Goal: Task Accomplishment & Management: Use online tool/utility

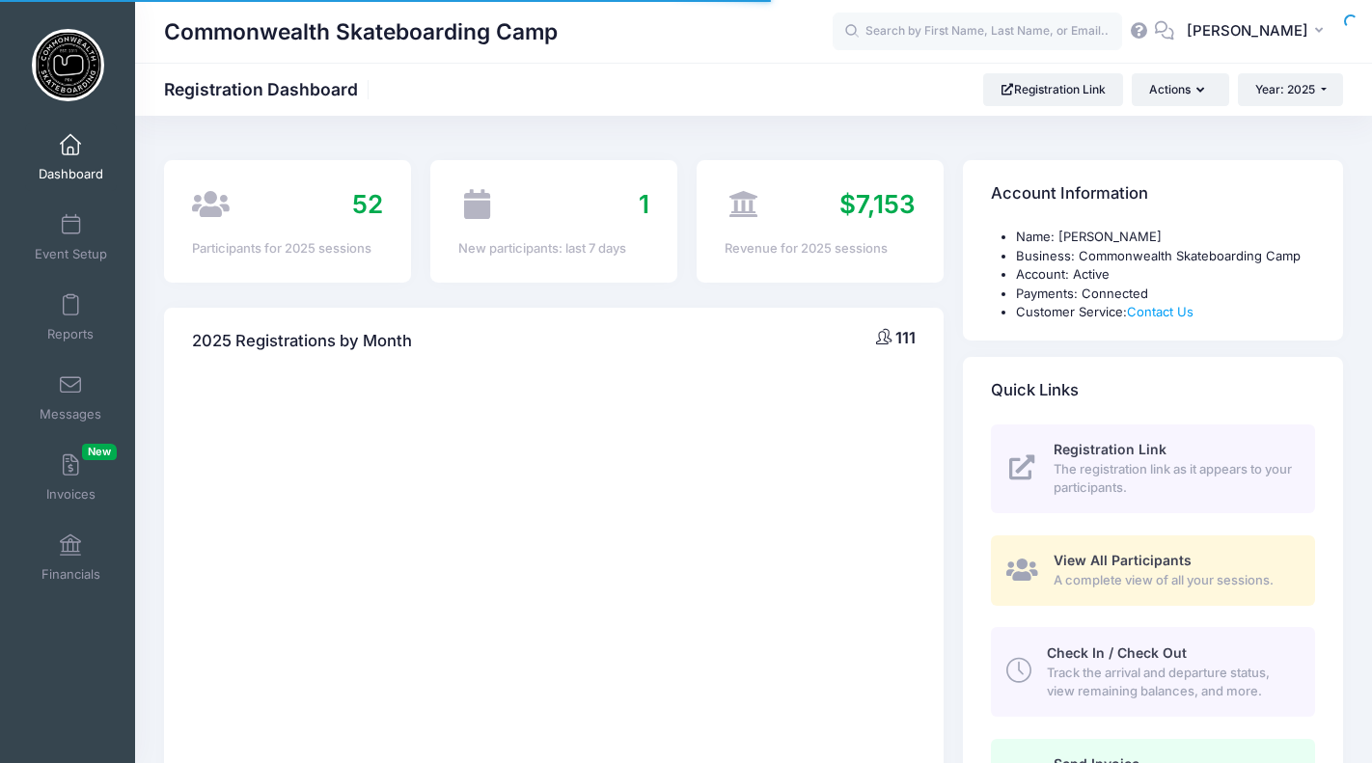
select select
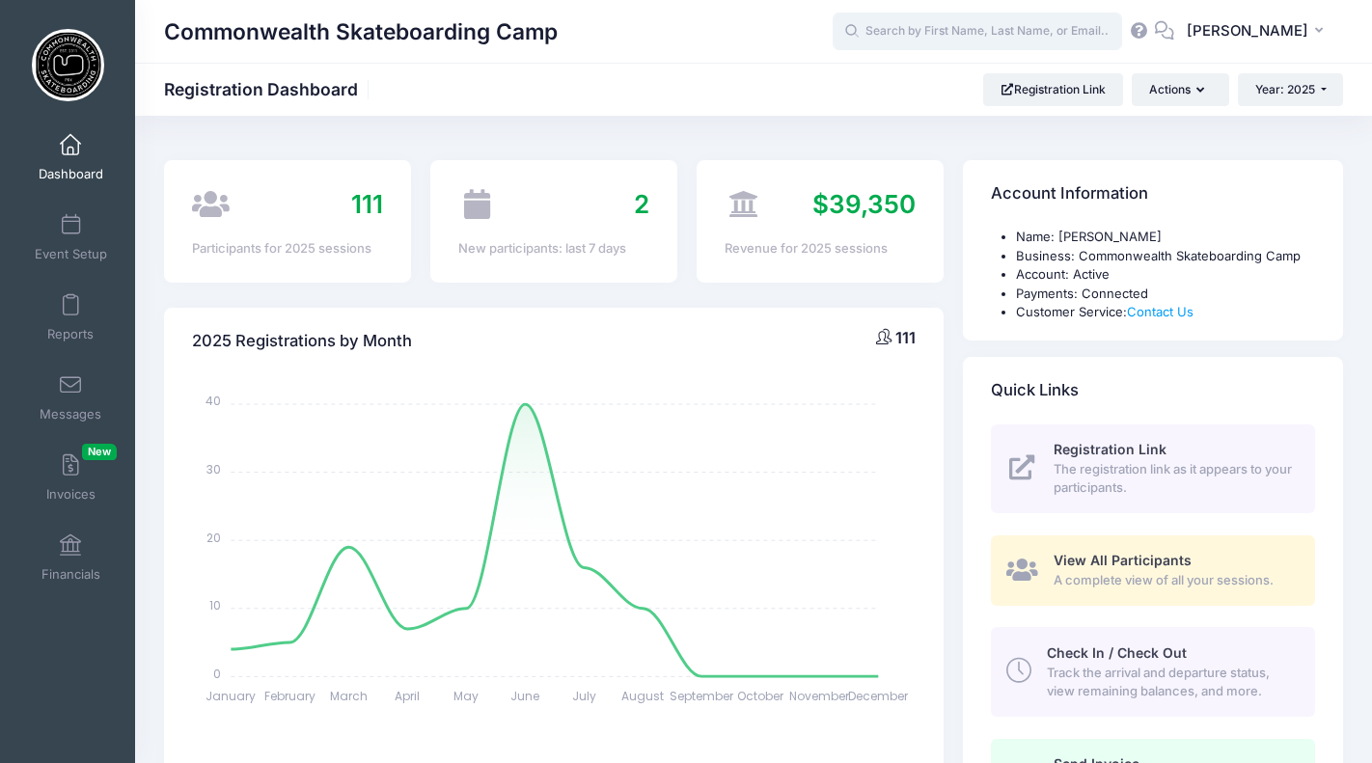
click at [1047, 29] on input "text" at bounding box center [977, 32] width 289 height 39
paste input "Isaiah Norum"
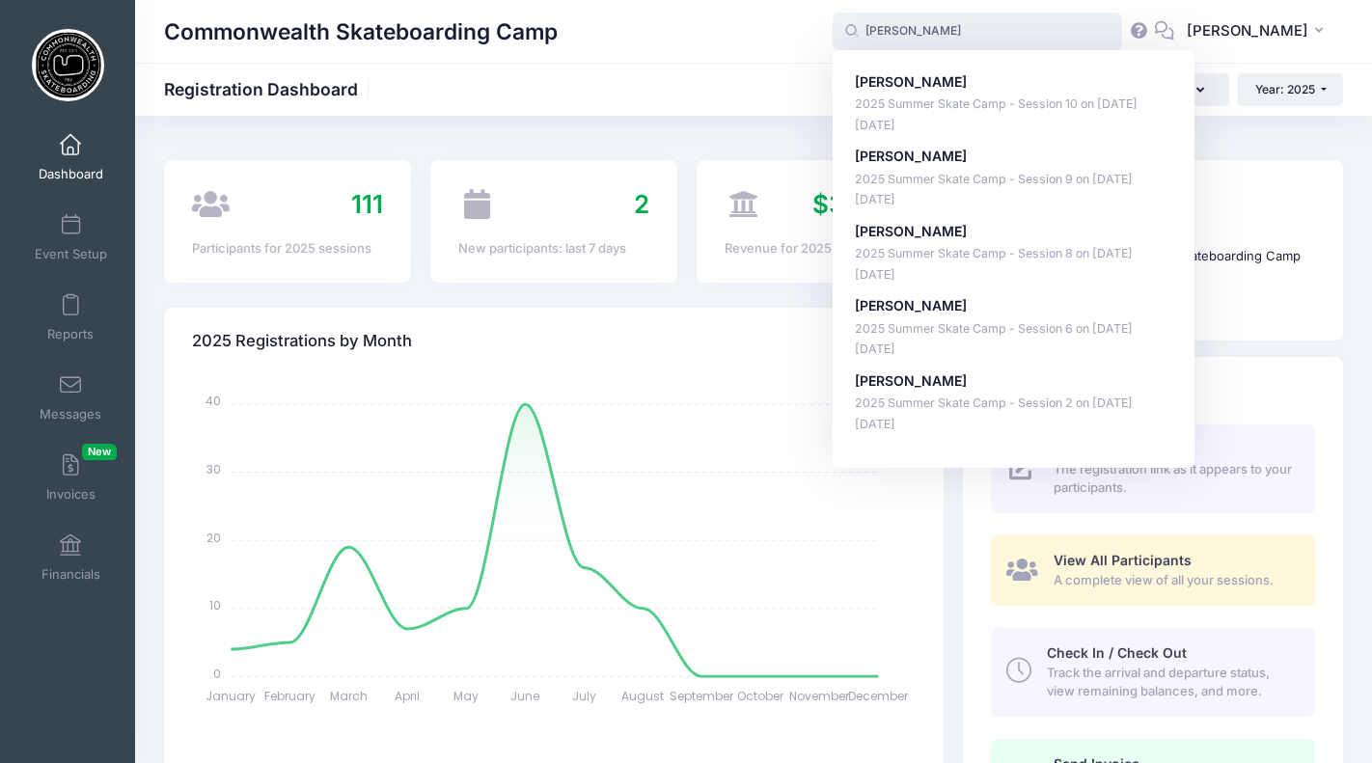
type input "Isaiah Norum"
click at [60, 227] on link "Event Setup" at bounding box center [71, 238] width 92 height 68
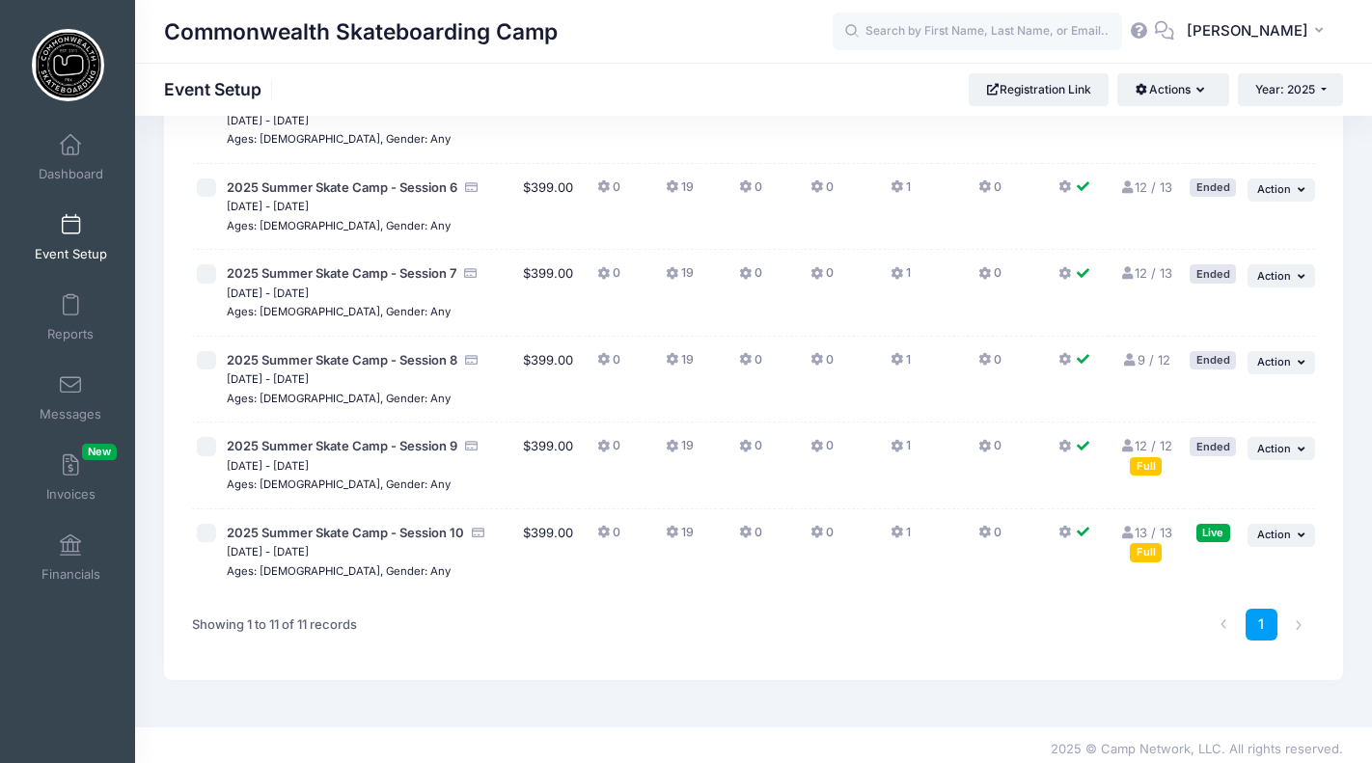
scroll to position [650, 0]
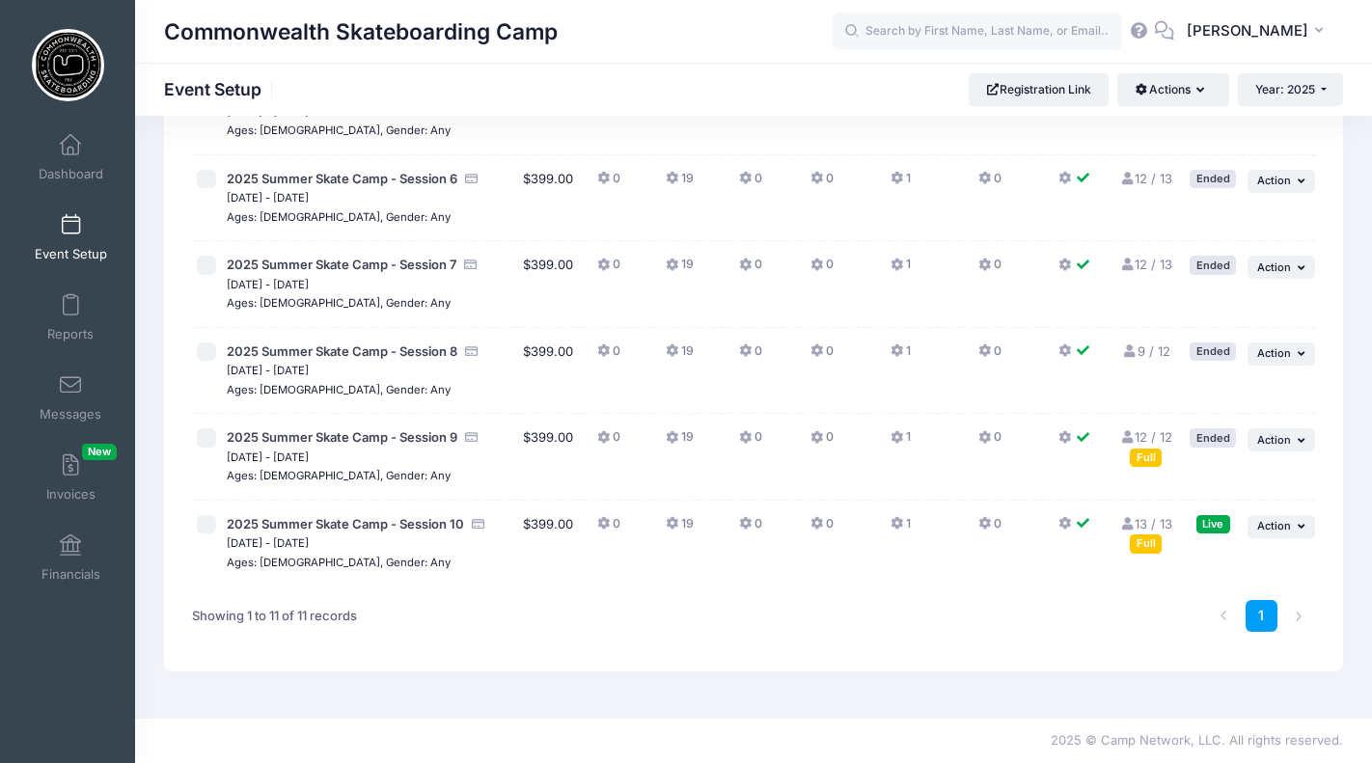
click at [1153, 522] on link "13 / 13 Full" at bounding box center [1145, 533] width 53 height 35
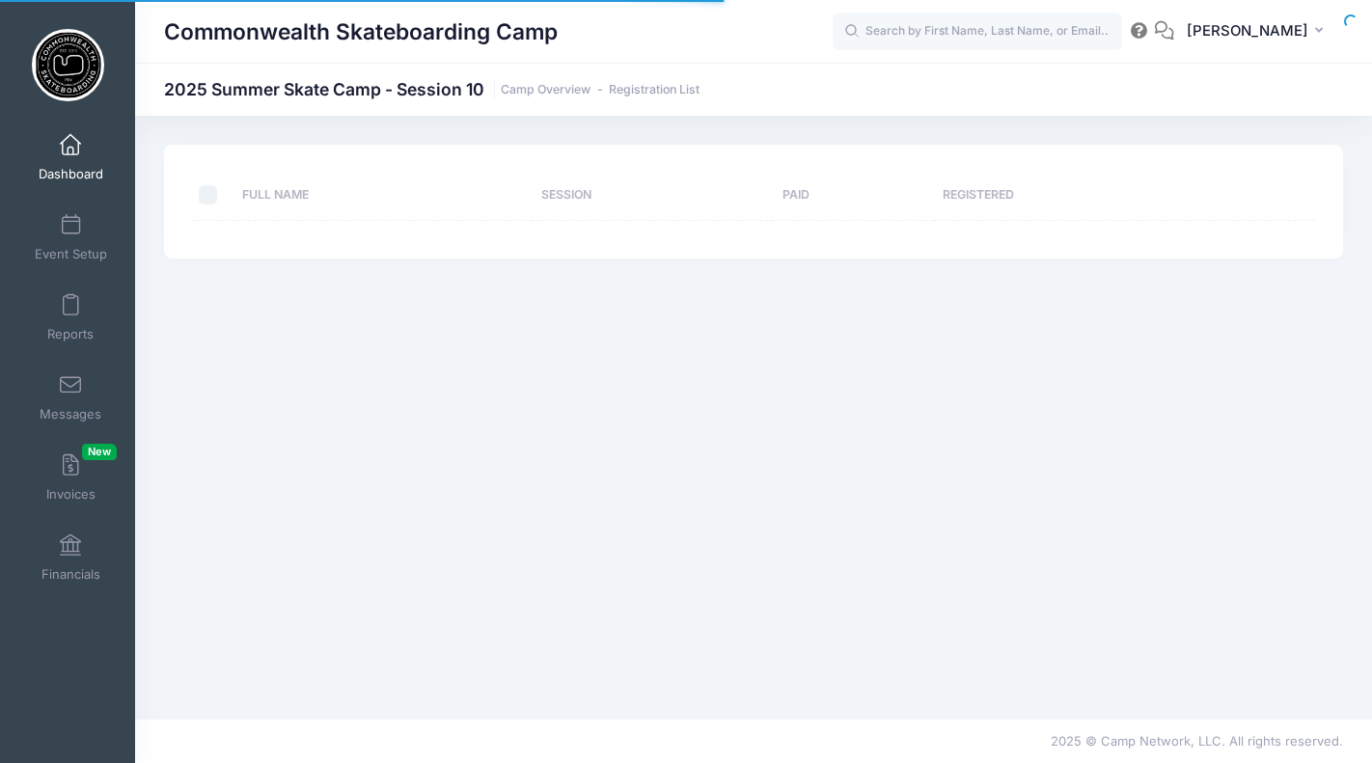
select select "10"
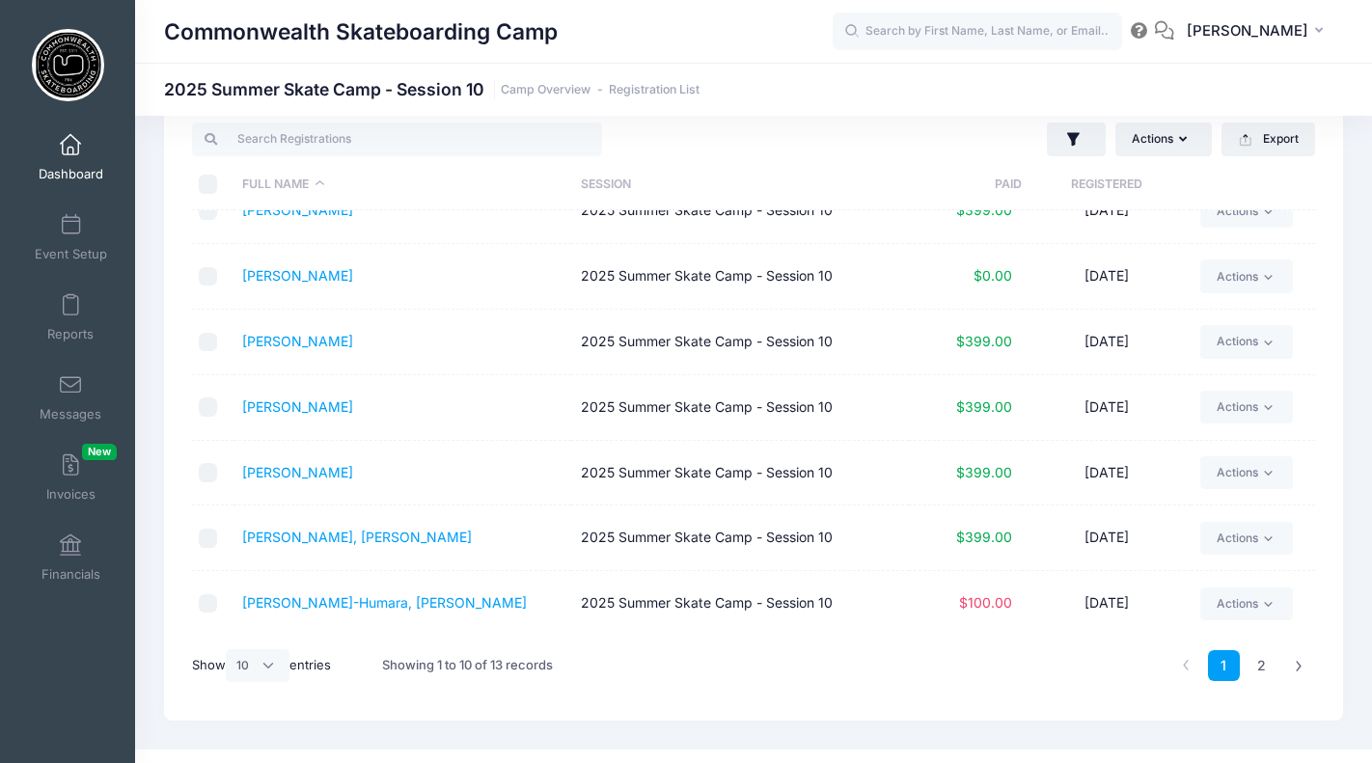
scroll to position [61, 0]
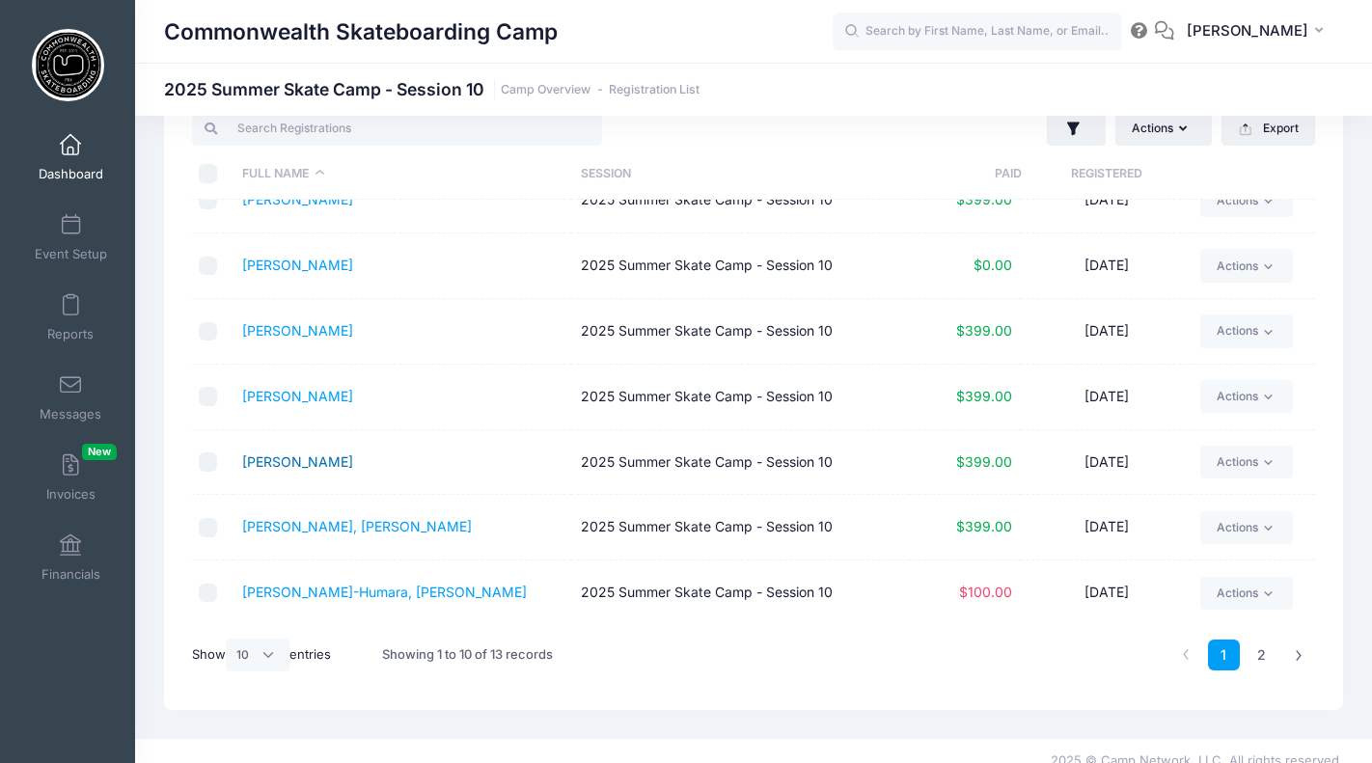
click at [310, 464] on link "Norum, Isaiah" at bounding box center [297, 461] width 111 height 16
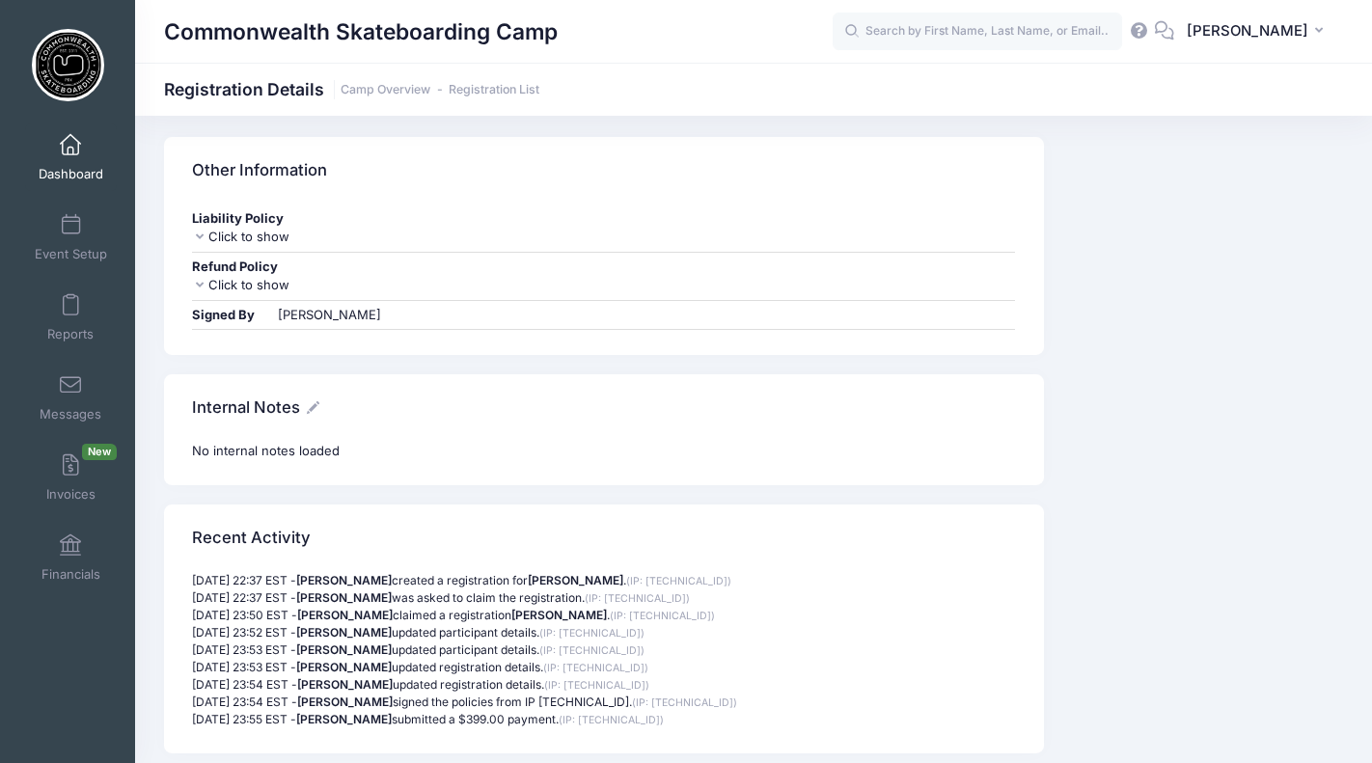
scroll to position [1802, 0]
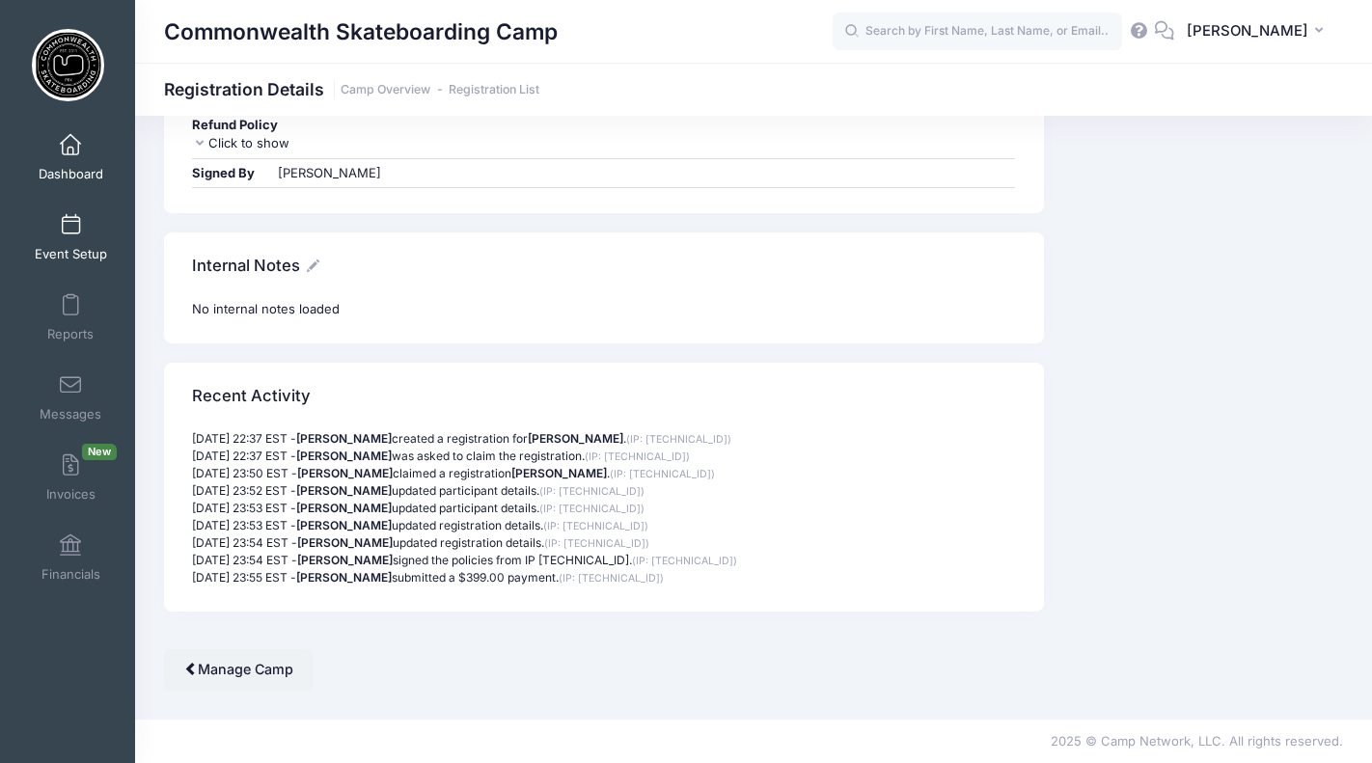
click at [59, 235] on link "Event Setup" at bounding box center [71, 238] width 92 height 68
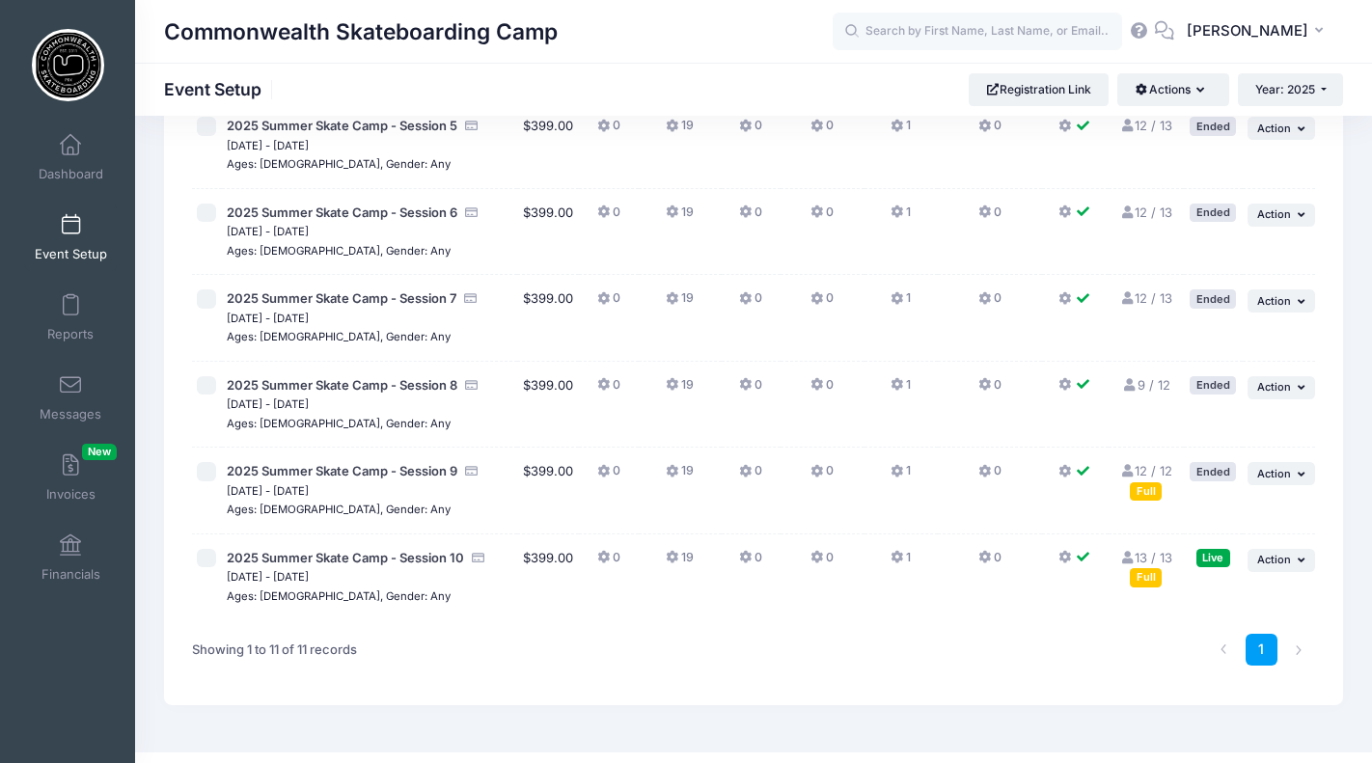
scroll to position [650, 0]
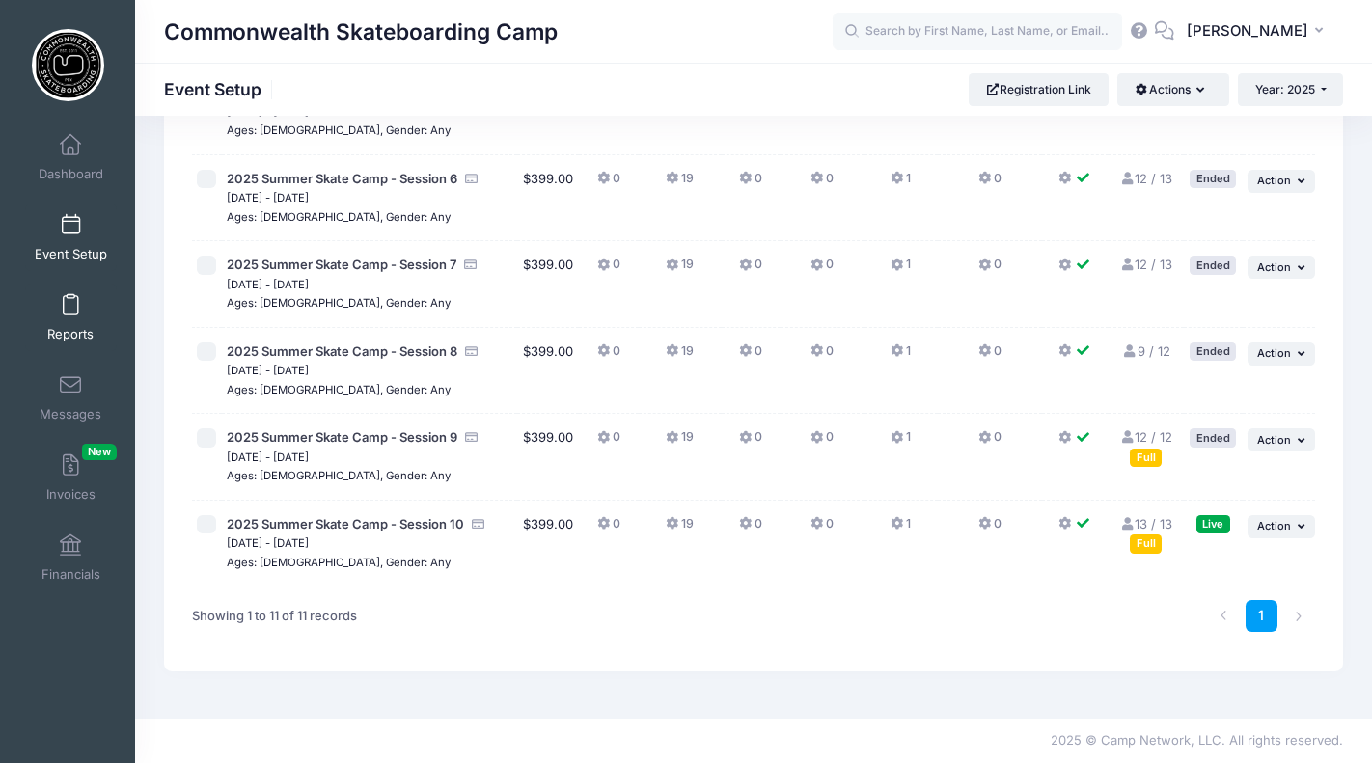
click at [90, 329] on span "Reports" at bounding box center [70, 334] width 46 height 16
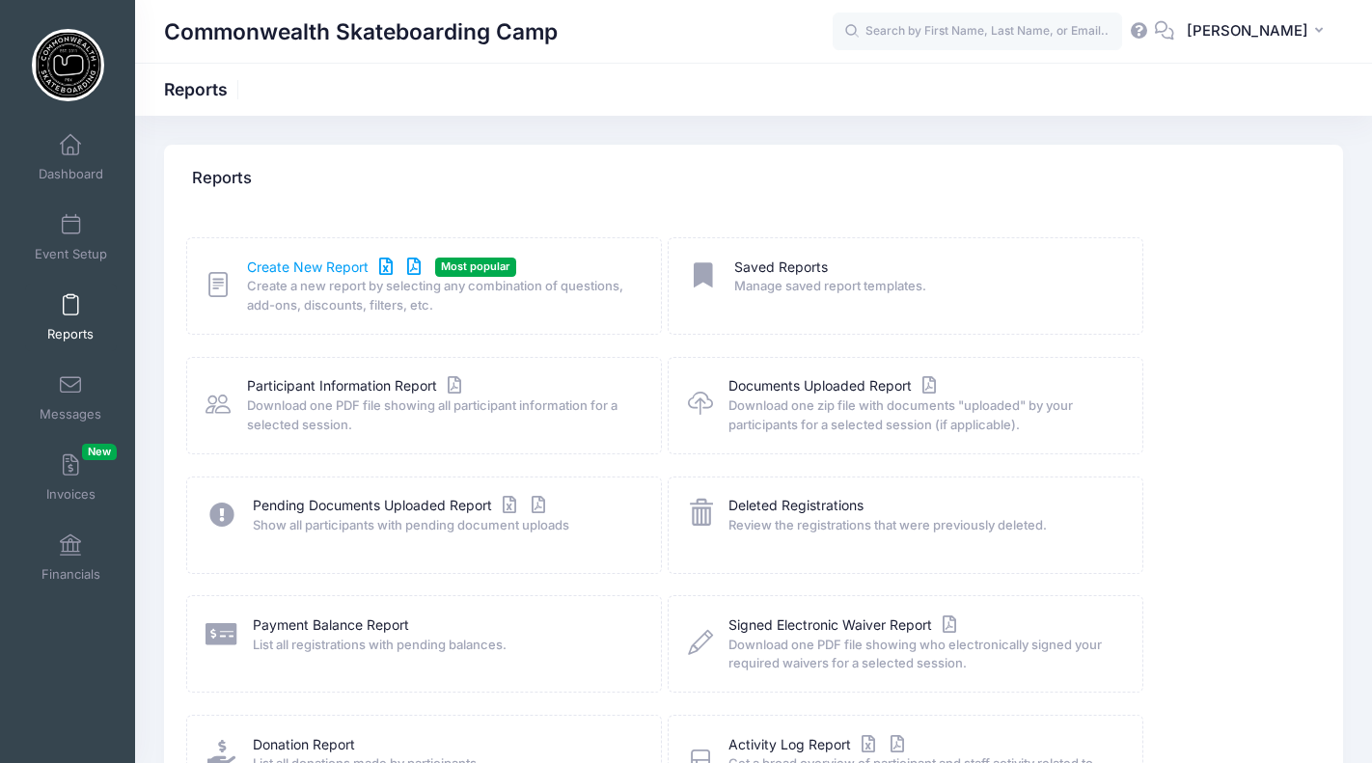
click at [301, 266] on link "Create New Report" at bounding box center [336, 268] width 179 height 20
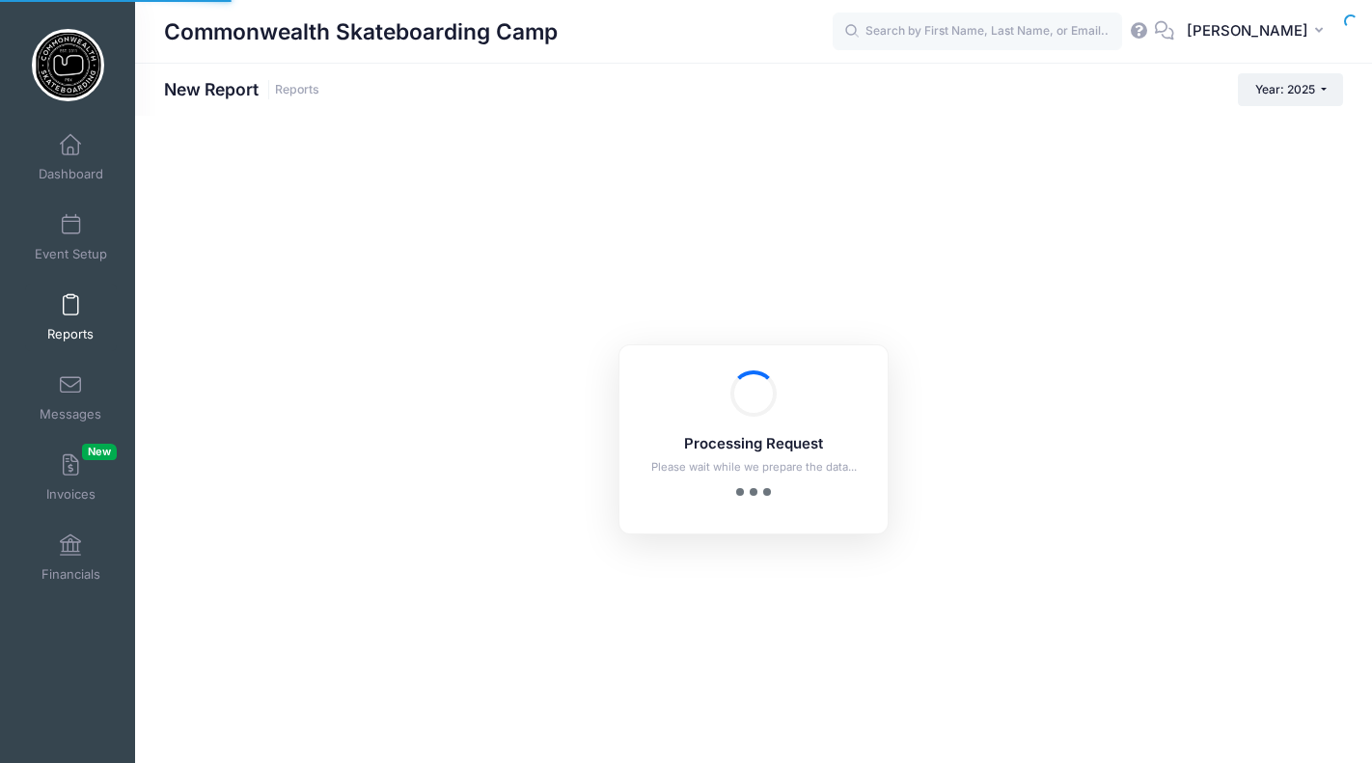
checkbox input "true"
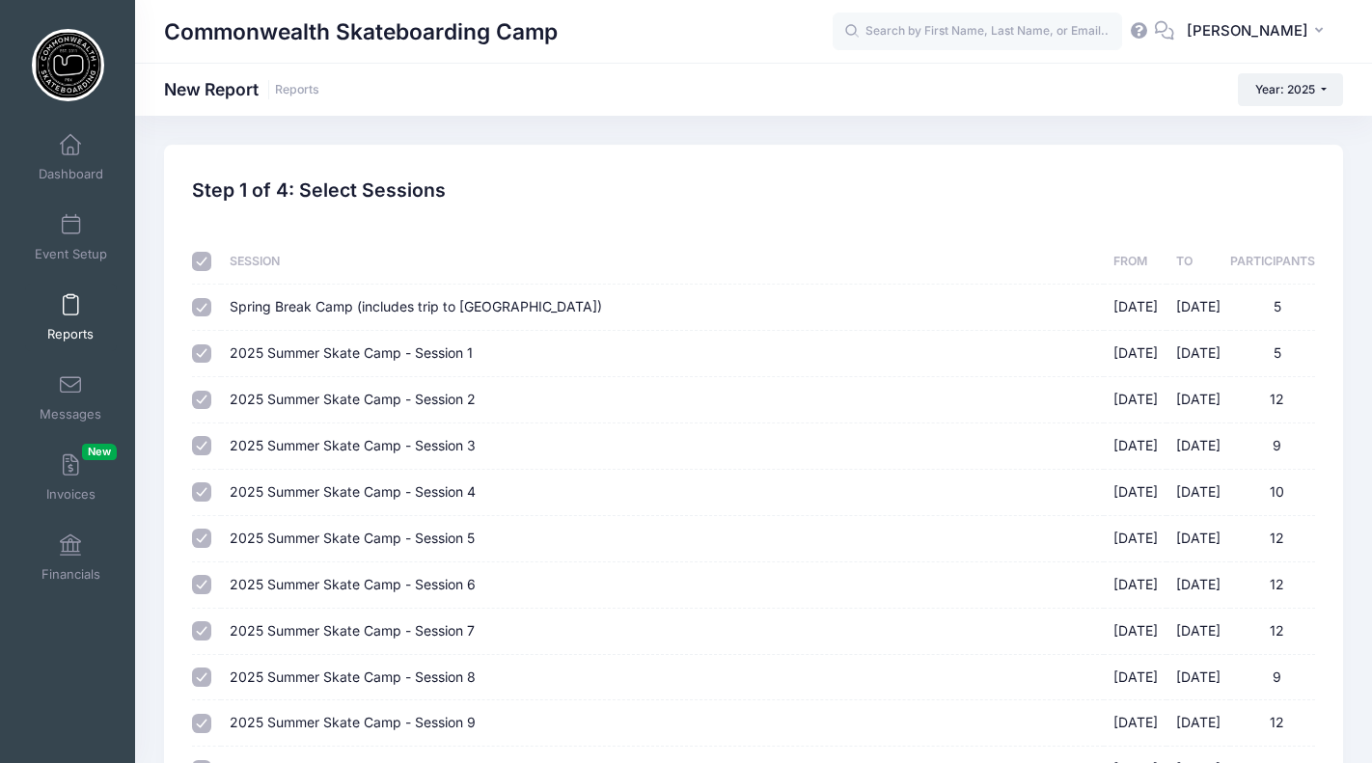
click at [203, 257] on input "checkbox" at bounding box center [201, 261] width 19 height 19
checkbox input "false"
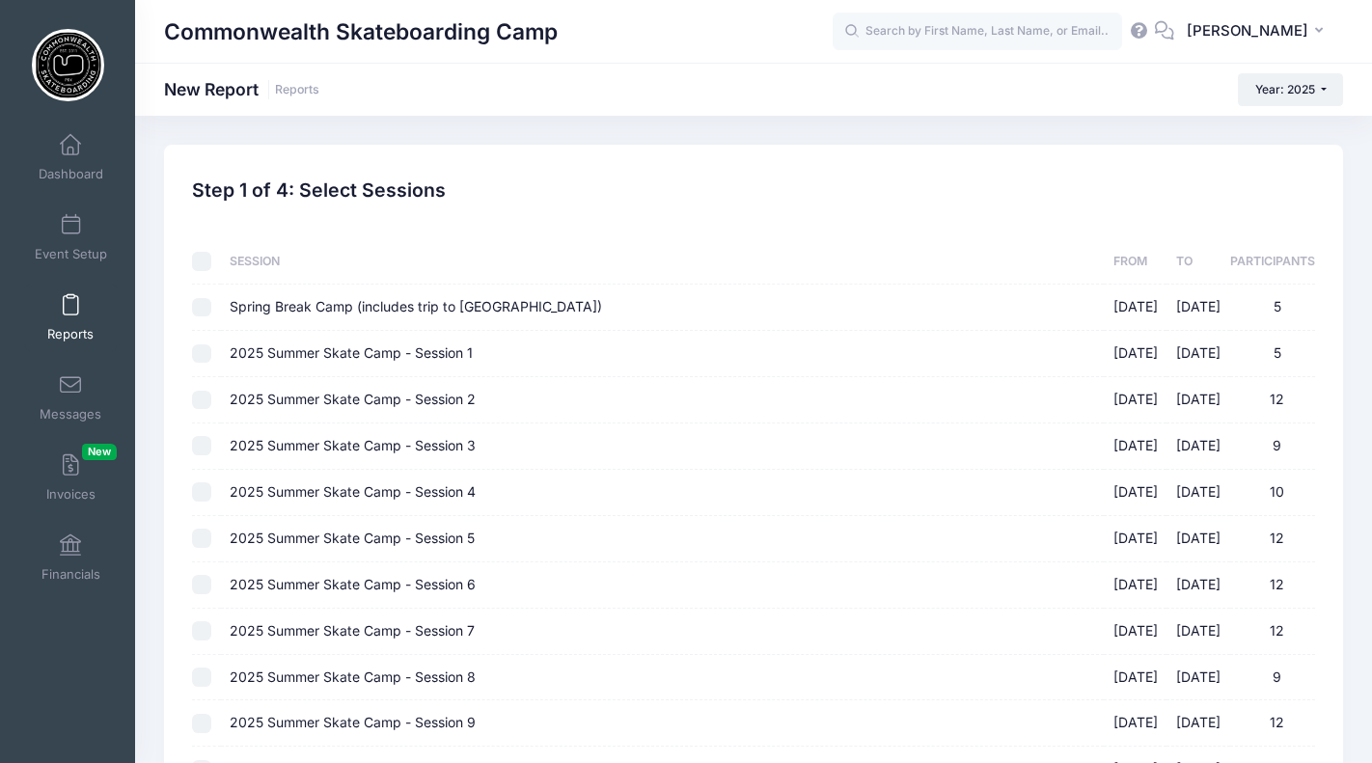
checkbox input "false"
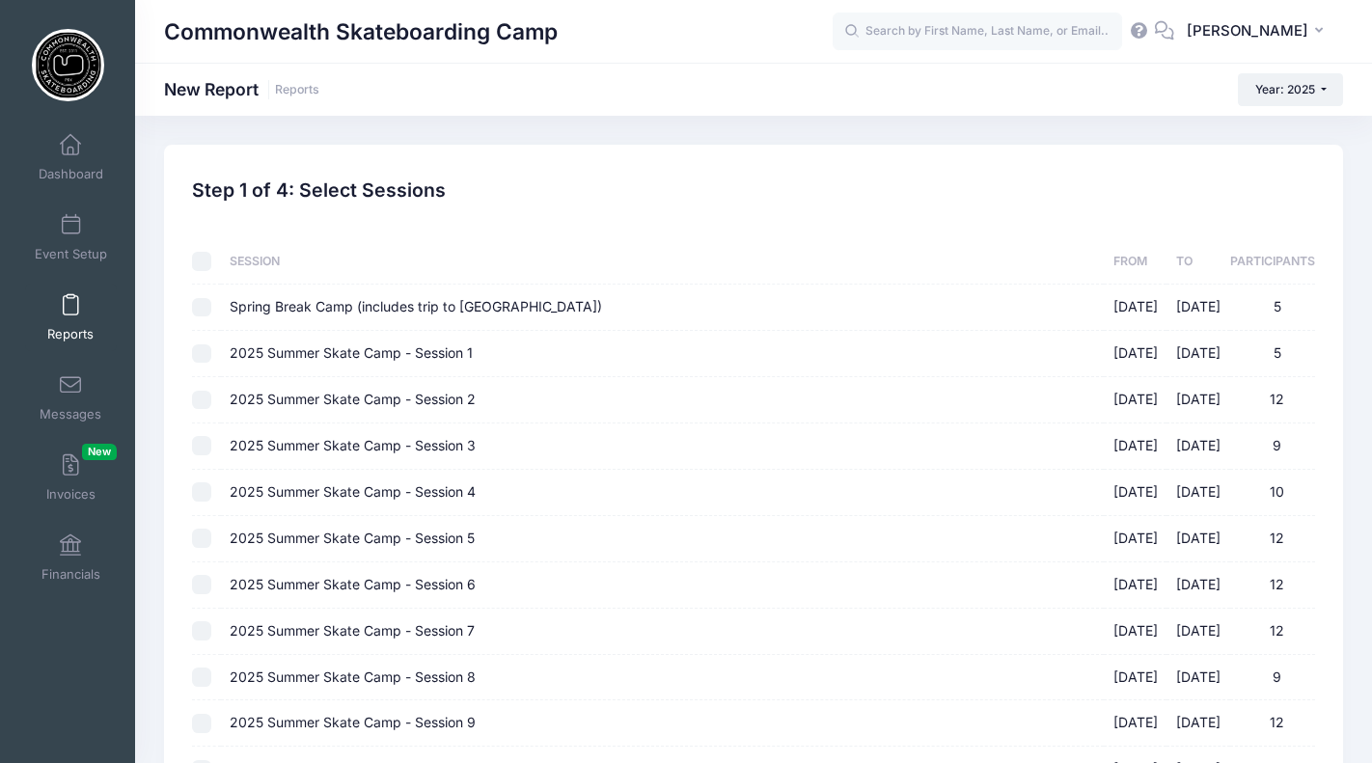
checkbox input "false"
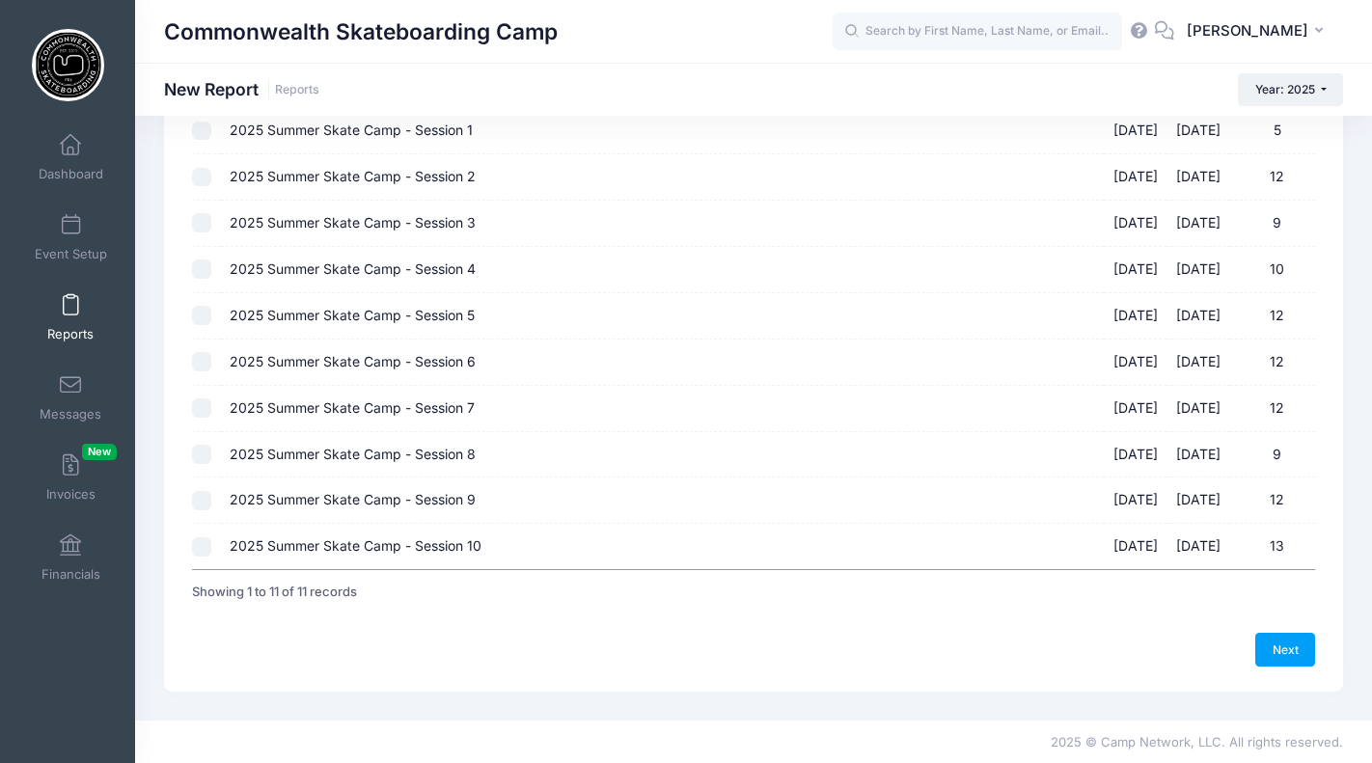
scroll to position [224, 0]
click at [203, 544] on input "2025 Summer Skate Camp - Session 10 08/18/2025 - 08/21/2025 13" at bounding box center [201, 545] width 19 height 19
checkbox input "true"
click at [1296, 642] on link "Next" at bounding box center [1285, 648] width 60 height 33
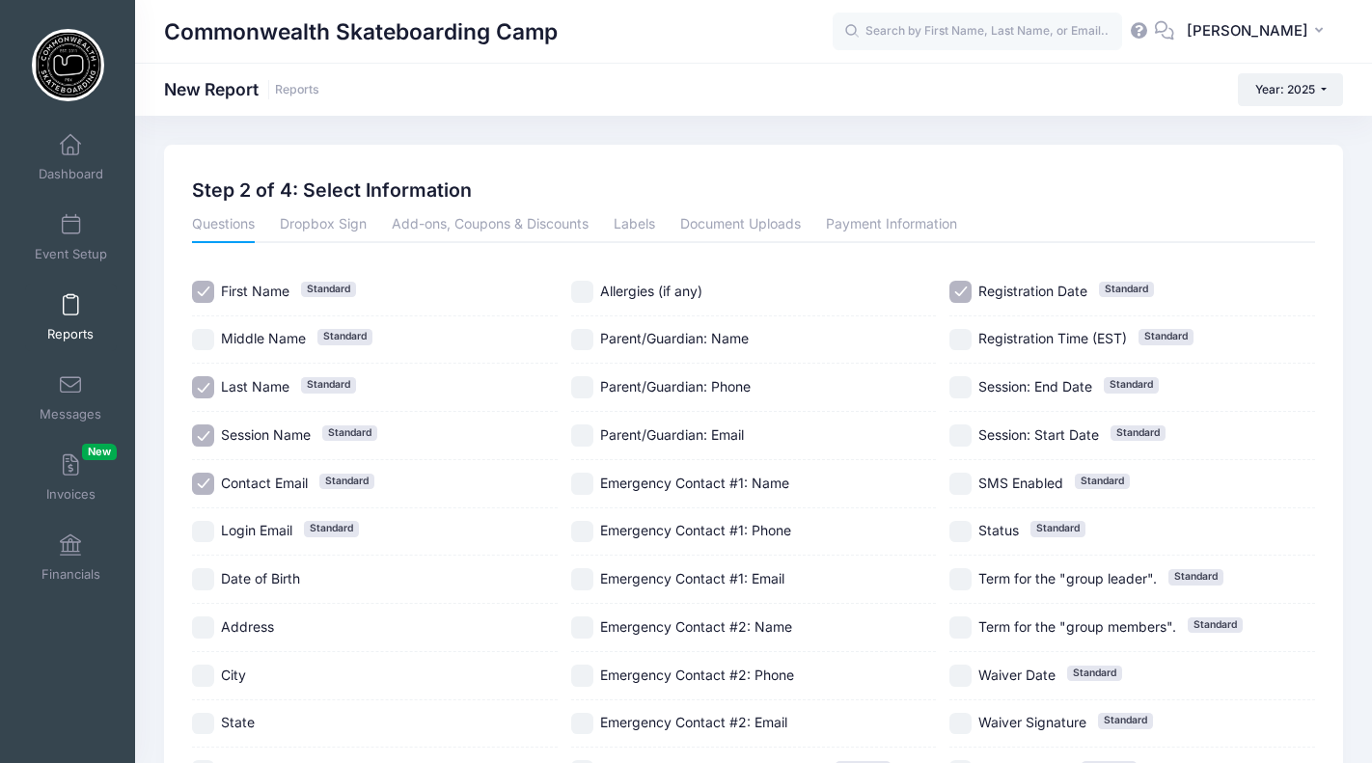
drag, startPoint x: 586, startPoint y: 290, endPoint x: 594, endPoint y: 297, distance: 11.0
click at [586, 290] on input "Allergies (if any)" at bounding box center [582, 292] width 22 height 22
checkbox input "true"
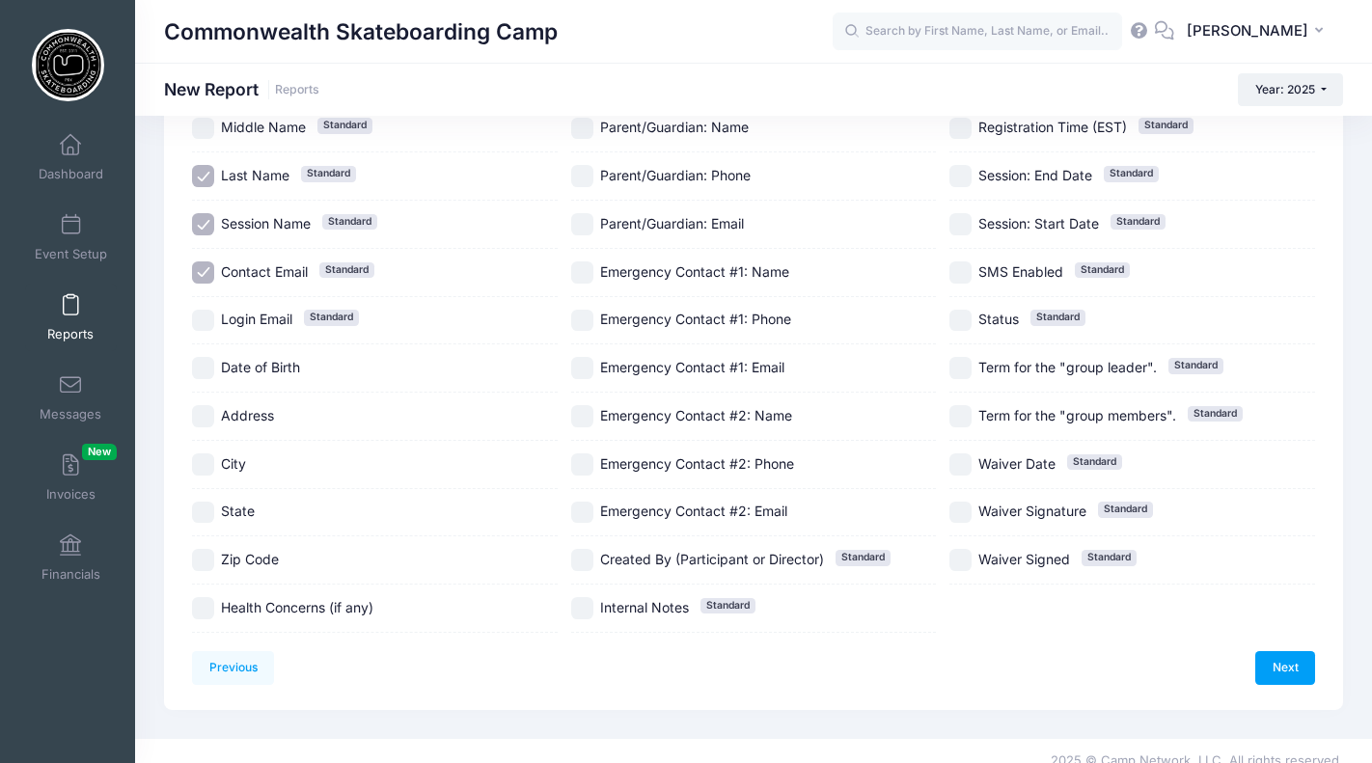
scroll to position [231, 0]
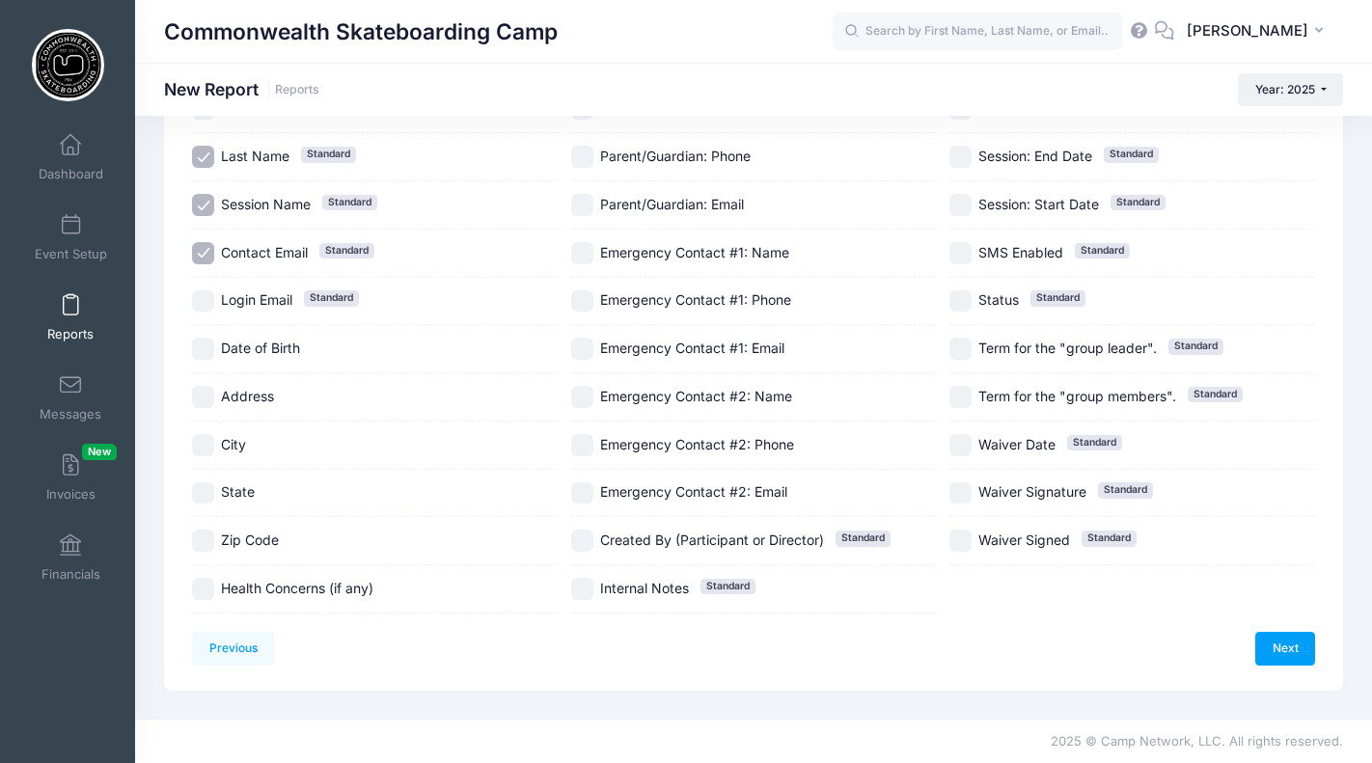
click at [199, 583] on input "Health Concerns (if any)" at bounding box center [203, 589] width 22 height 22
checkbox input "true"
click at [193, 351] on input "Date of Birth" at bounding box center [203, 349] width 22 height 22
checkbox input "true"
click at [1265, 642] on link "Next" at bounding box center [1285, 648] width 60 height 33
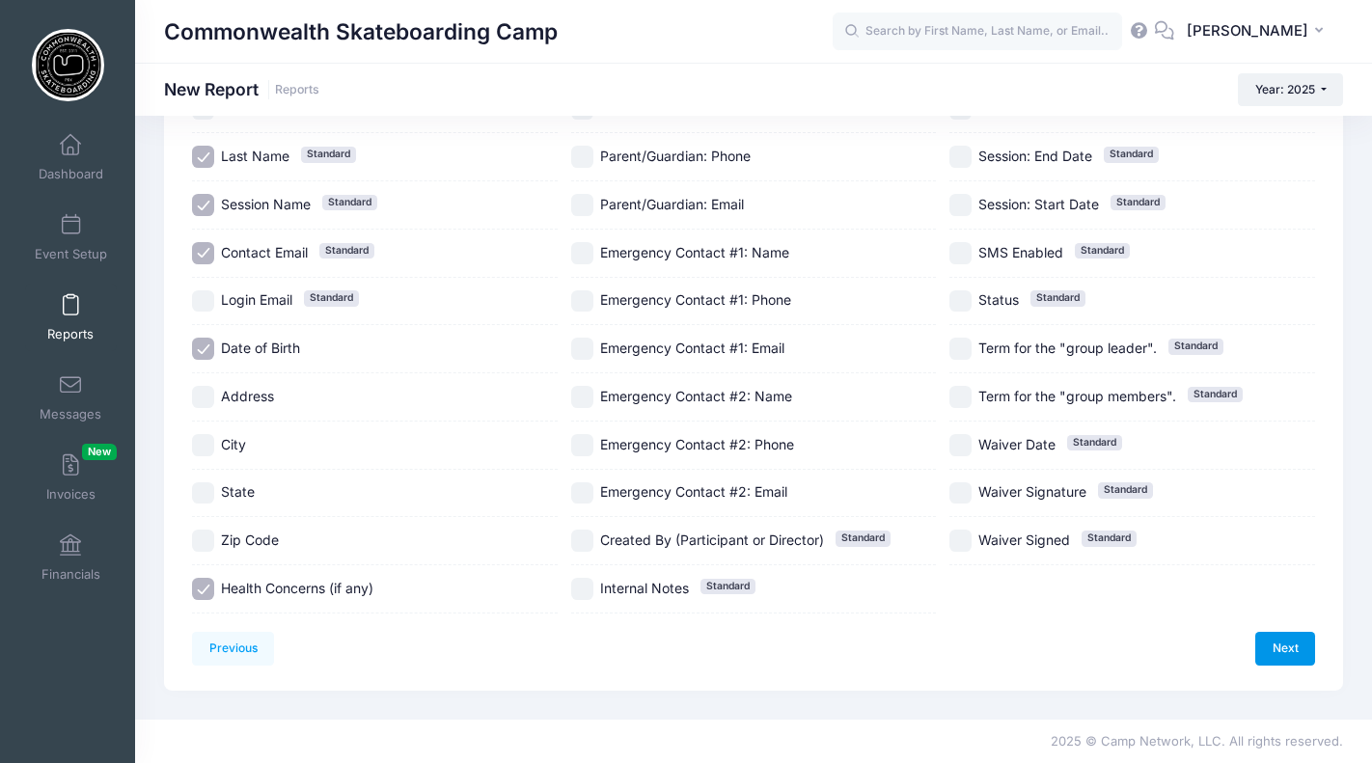
scroll to position [0, 0]
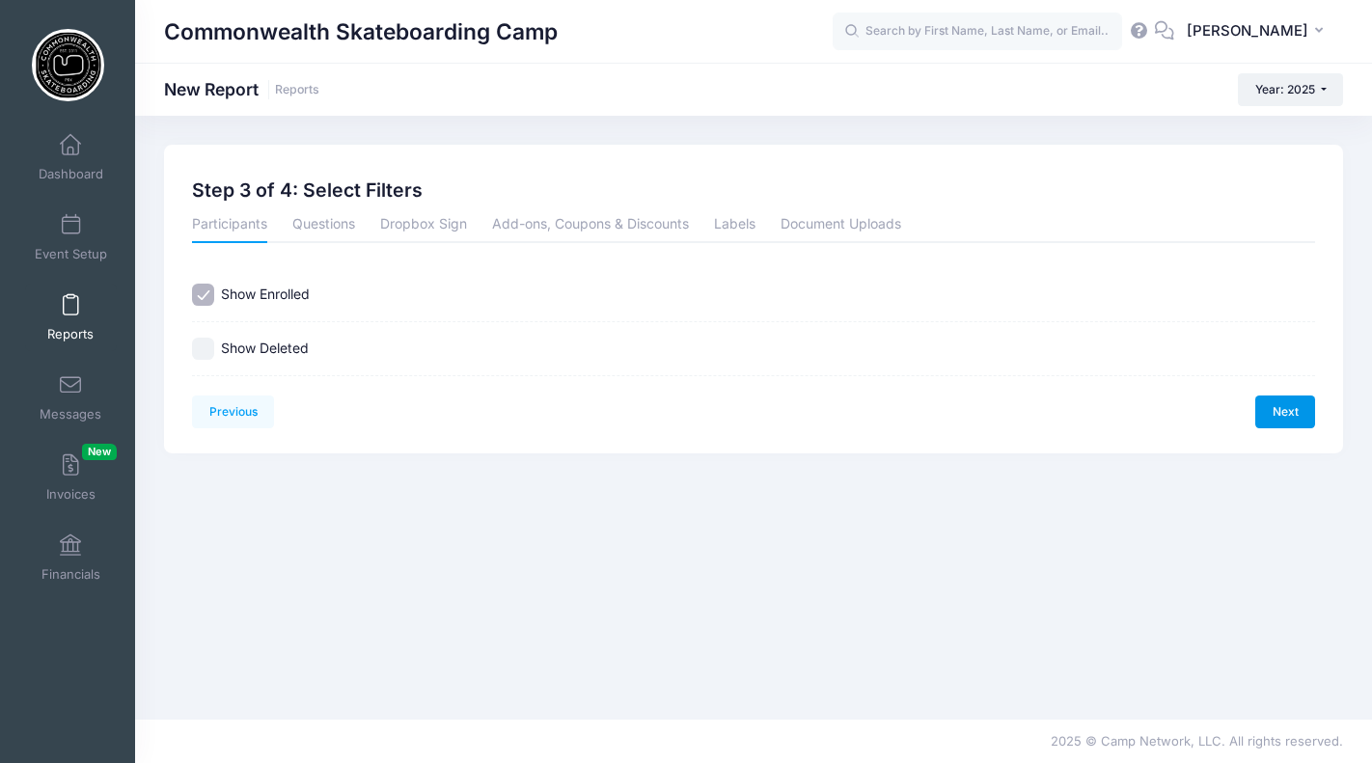
click at [1292, 412] on link "Next" at bounding box center [1285, 412] width 60 height 33
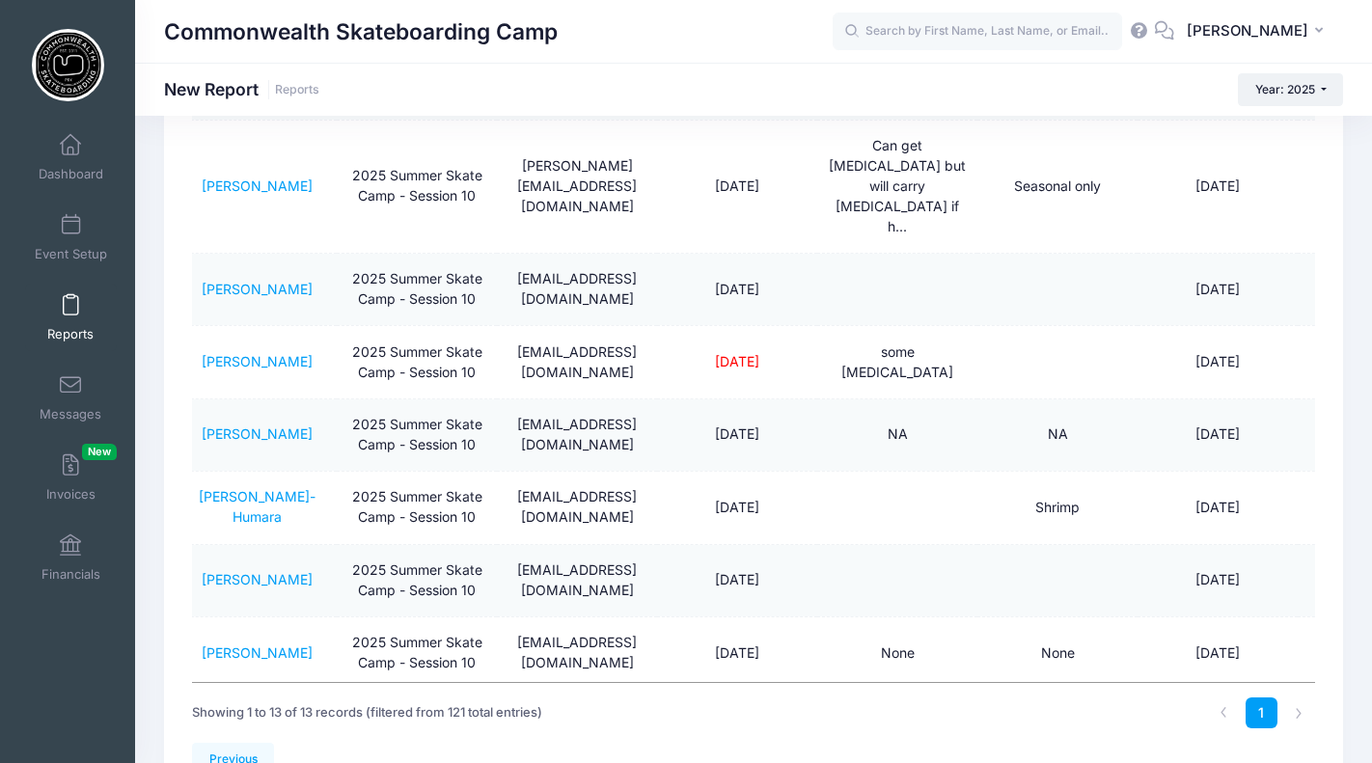
scroll to position [0, 171]
